Goal: Information Seeking & Learning: Learn about a topic

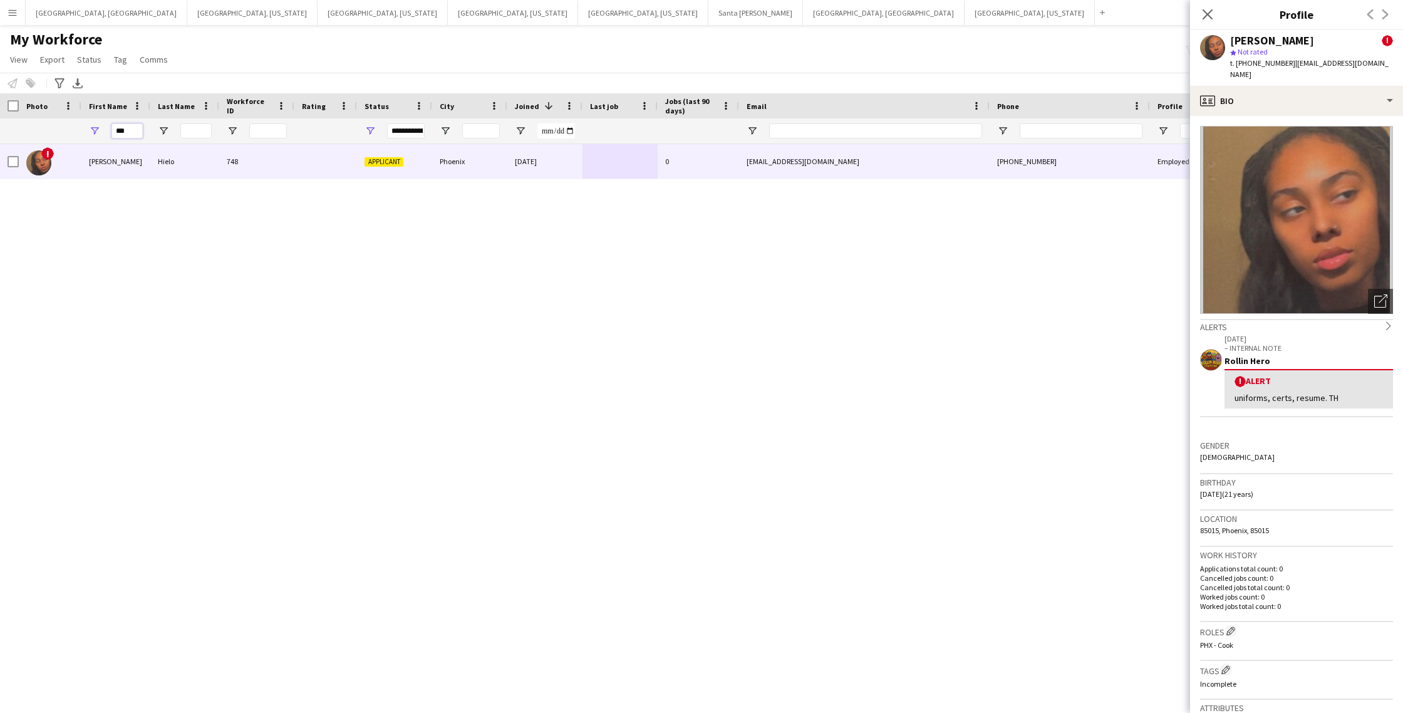
drag, startPoint x: 134, startPoint y: 132, endPoint x: 86, endPoint y: 134, distance: 47.6
click at [86, 134] on div "***" at bounding box center [115, 130] width 69 height 25
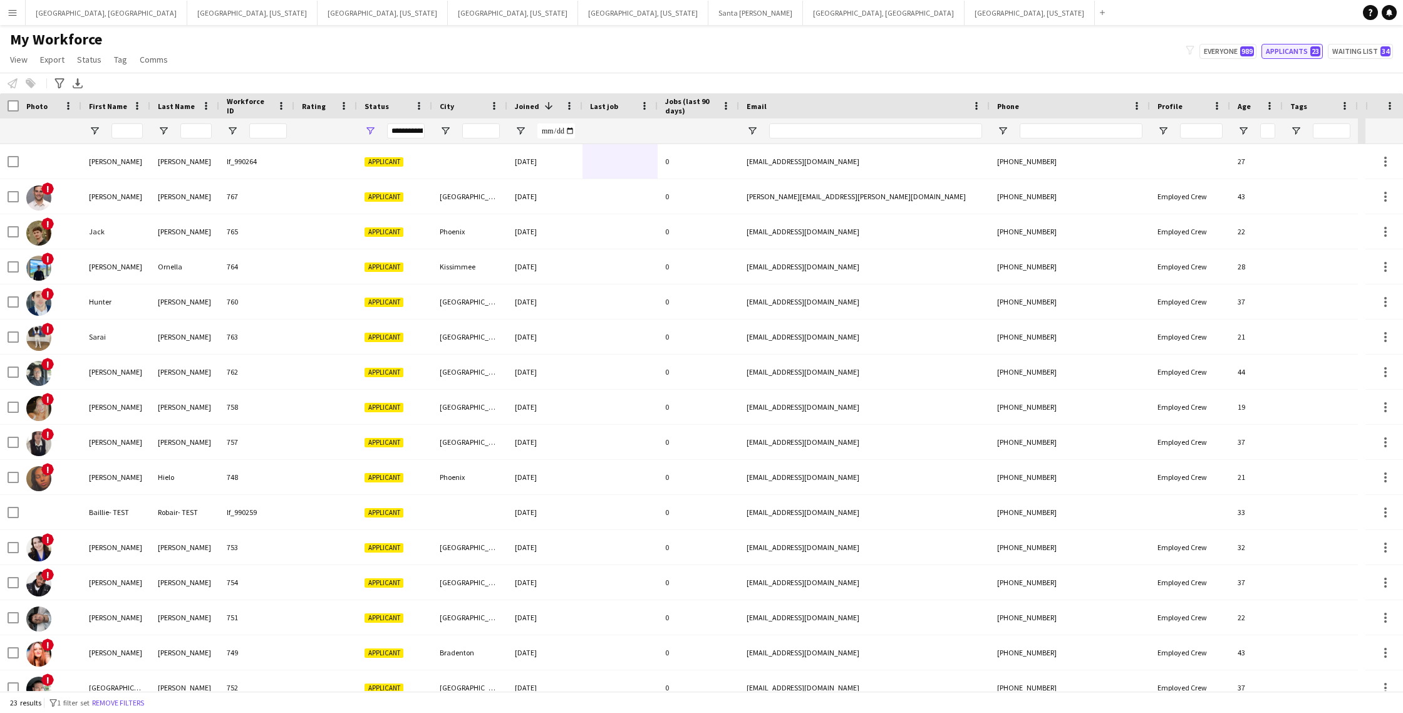
click at [1292, 53] on button "Applicants 23" at bounding box center [1291, 51] width 61 height 15
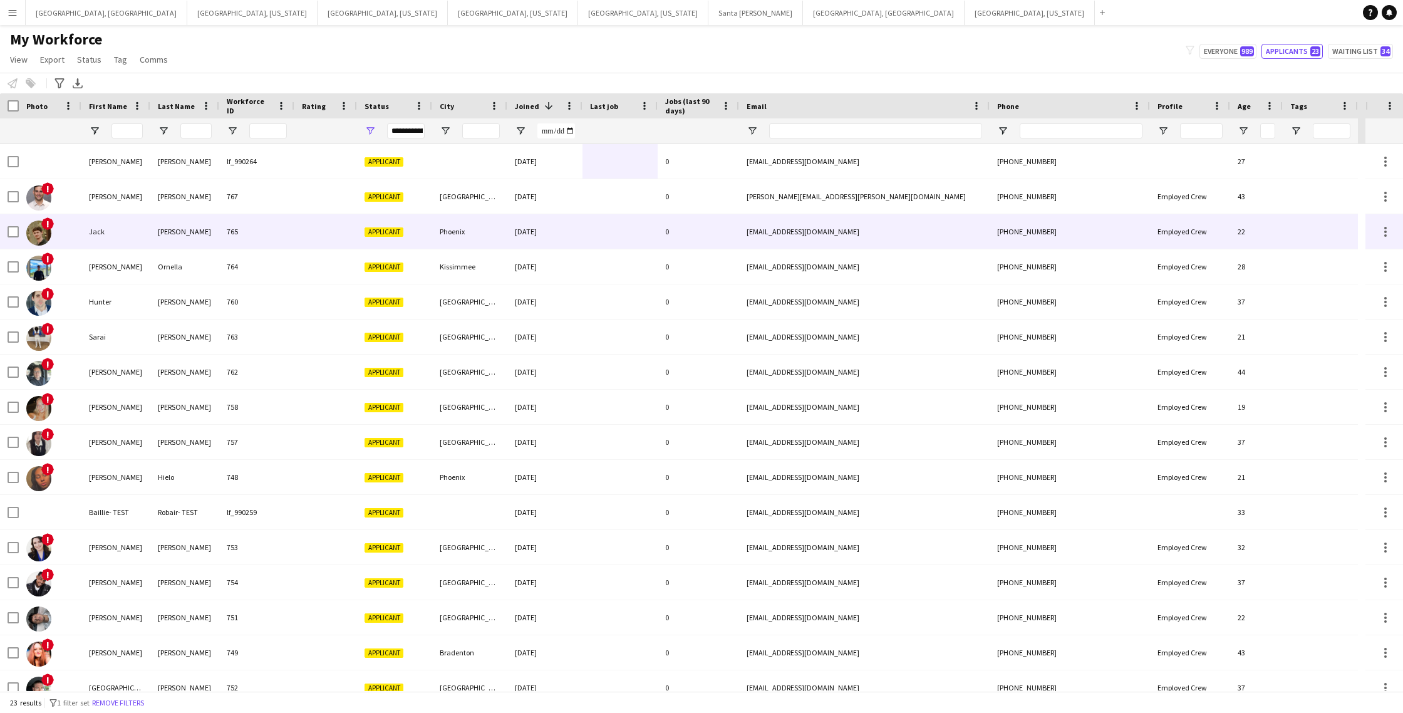
click at [312, 225] on div at bounding box center [325, 231] width 63 height 34
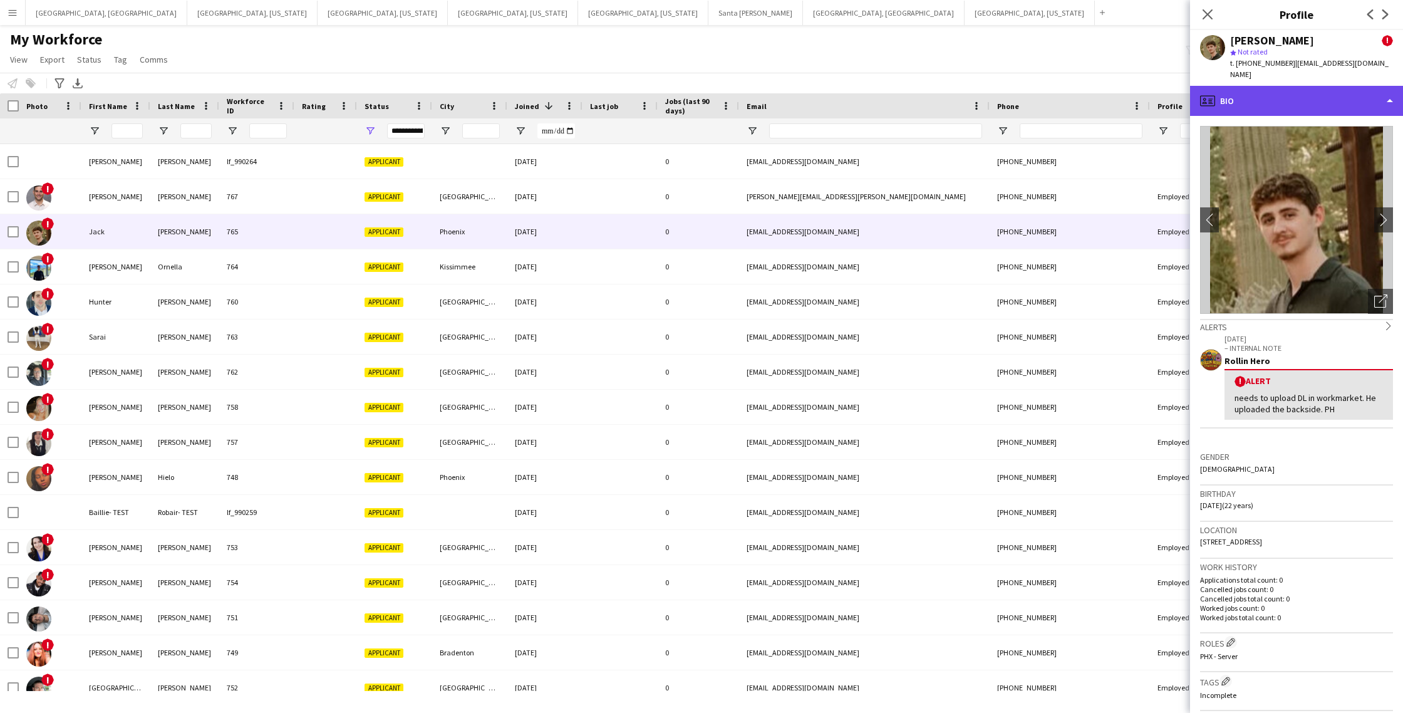
click at [1320, 88] on div "profile Bio" at bounding box center [1296, 101] width 213 height 30
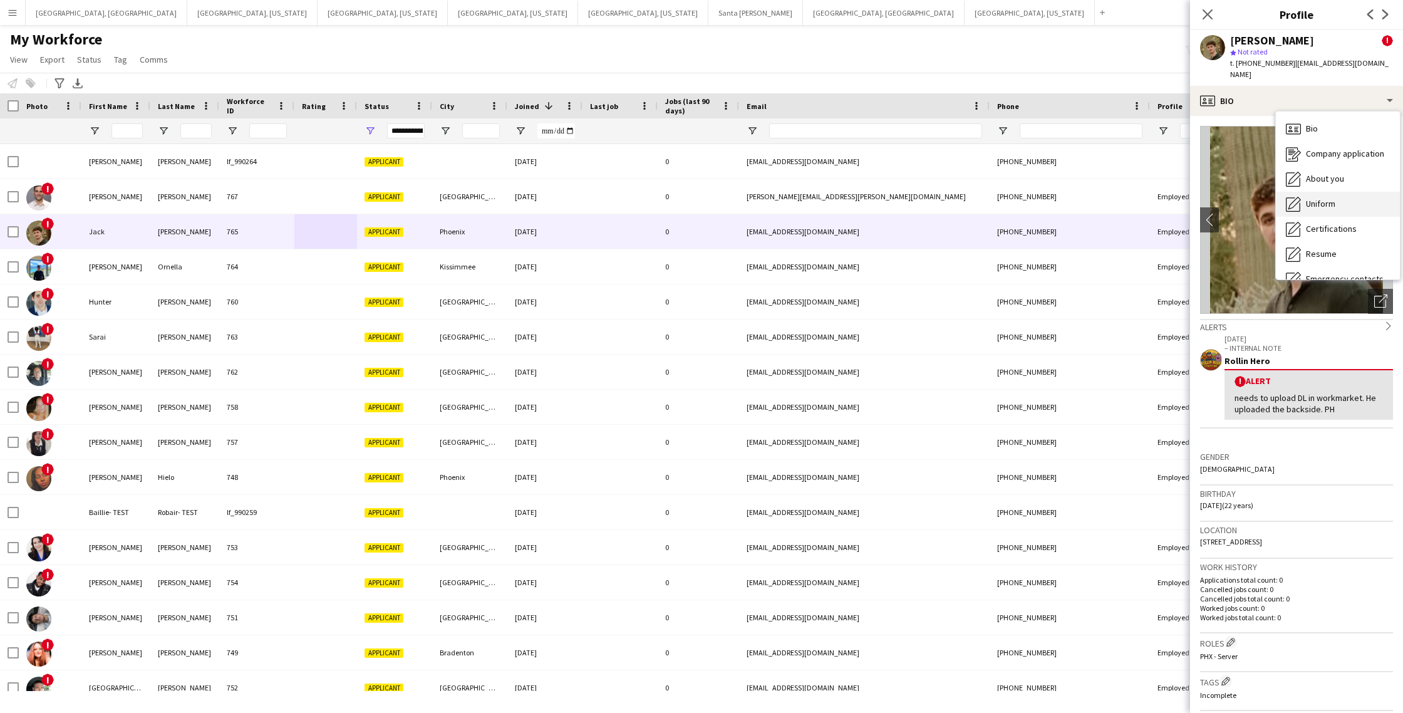
click at [1338, 195] on div "Uniform Uniform" at bounding box center [1338, 204] width 124 height 25
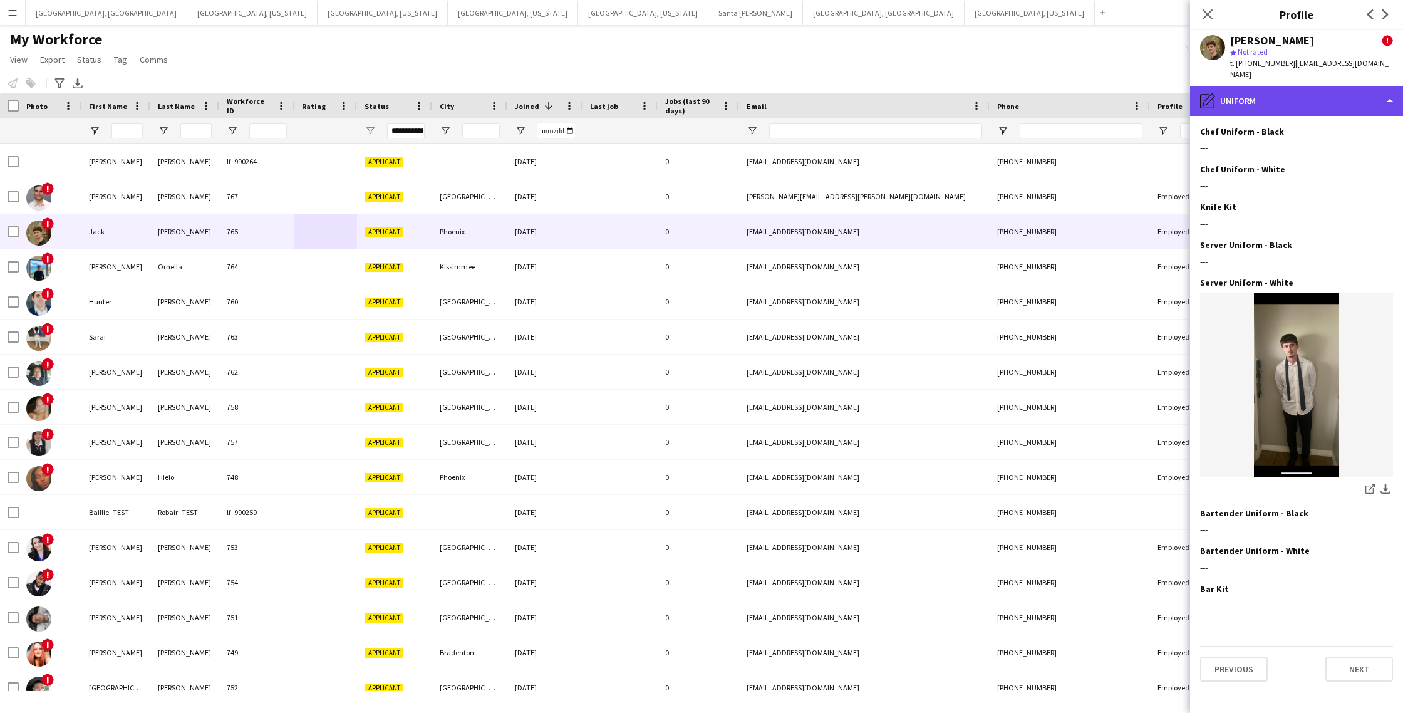
click at [1297, 91] on div "pencil4 Uniform" at bounding box center [1296, 101] width 213 height 30
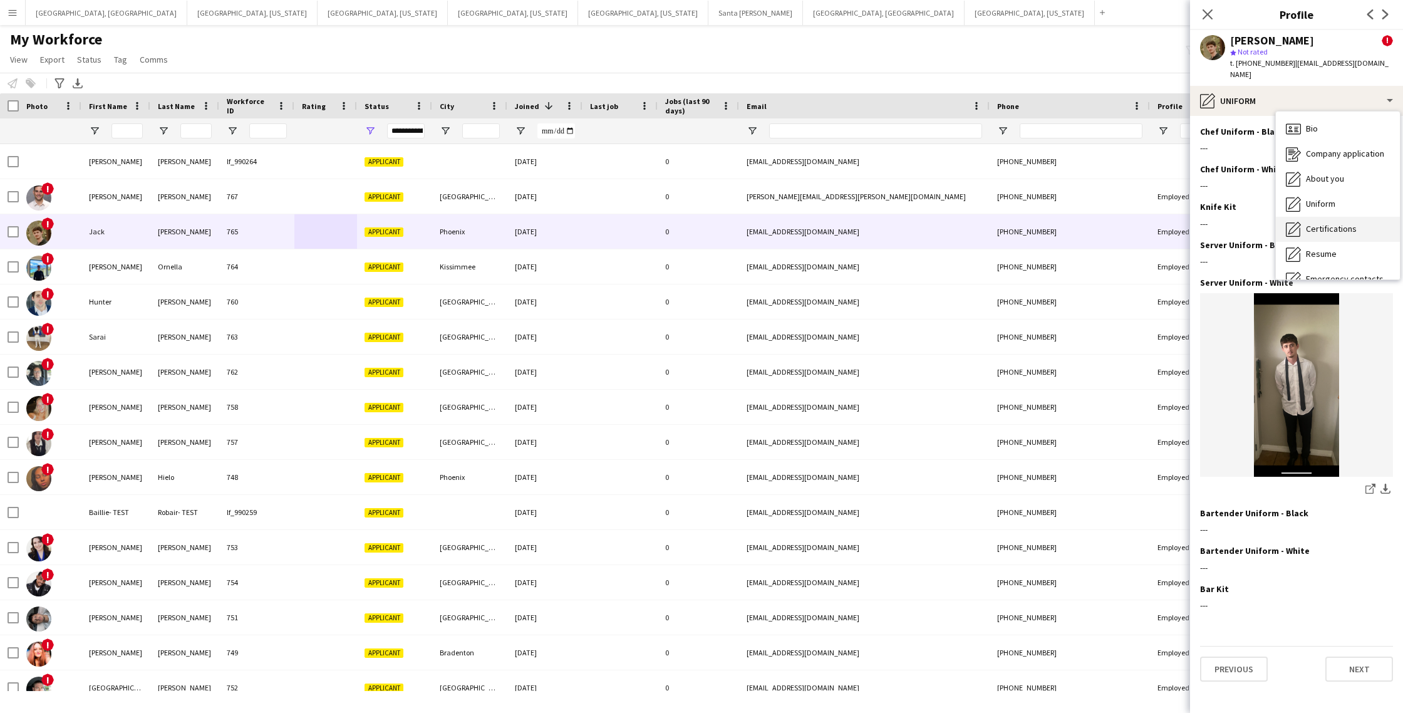
click at [1345, 223] on span "Certifications" at bounding box center [1331, 228] width 51 height 11
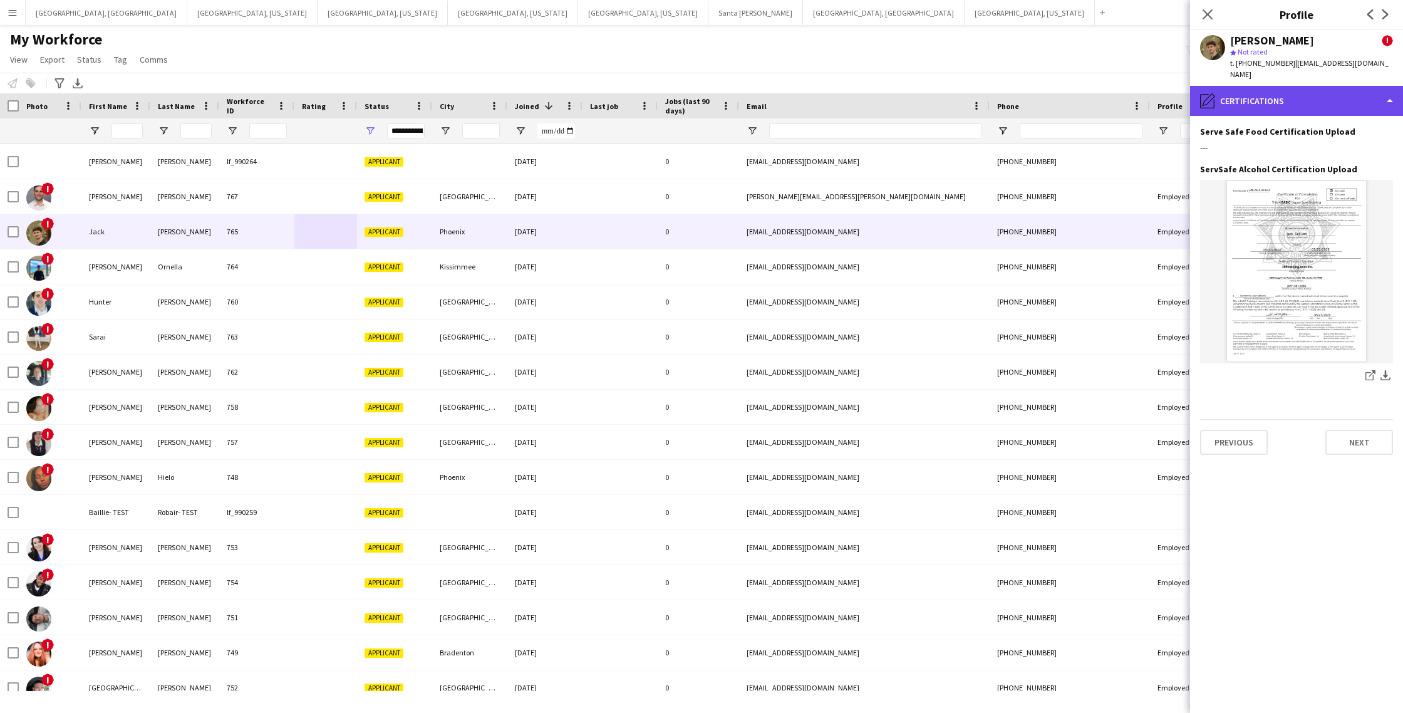
click at [1300, 95] on div "pencil4 Certifications" at bounding box center [1296, 101] width 213 height 30
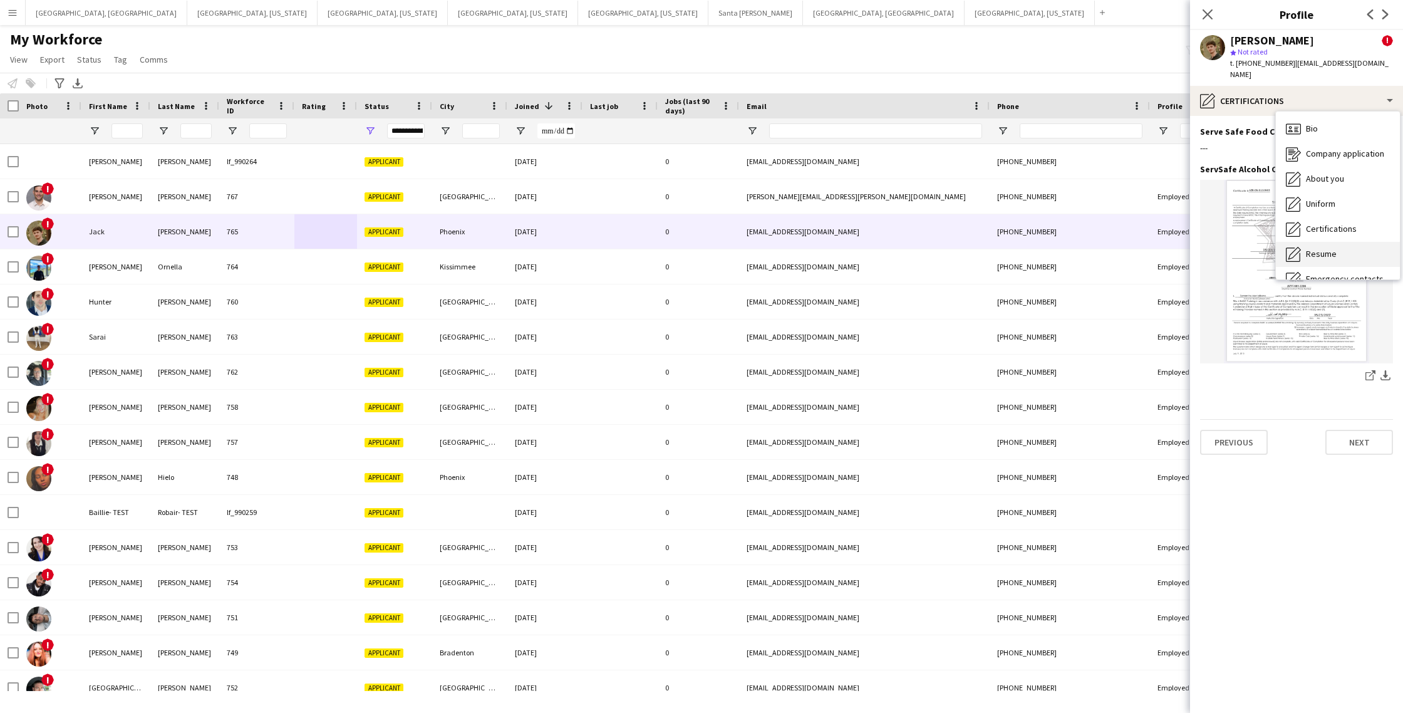
click at [1351, 242] on div "Resume Resume" at bounding box center [1338, 254] width 124 height 25
